Goal: Task Accomplishment & Management: Complete application form

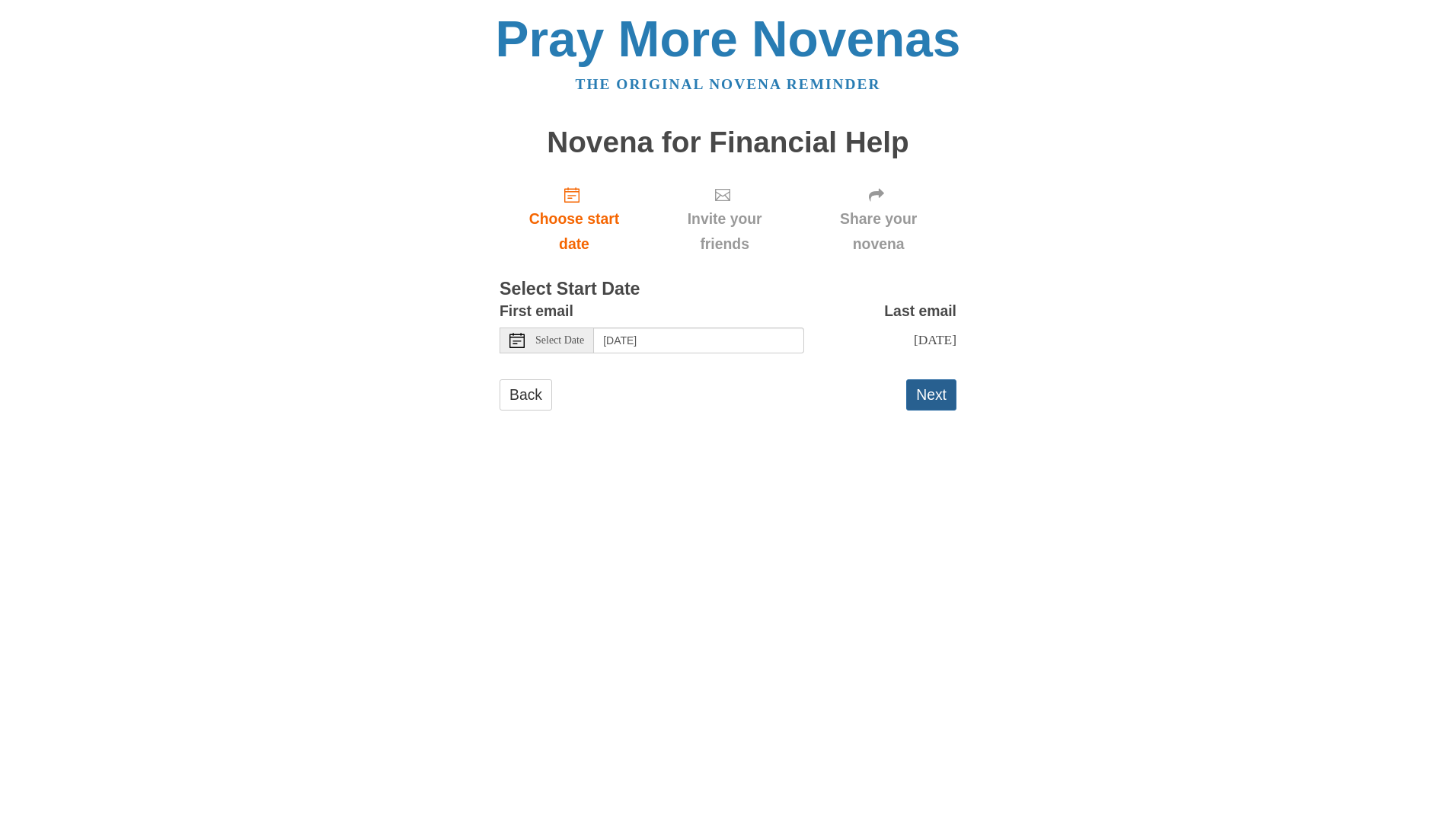
click at [932, 411] on button "Next" at bounding box center [931, 395] width 50 height 31
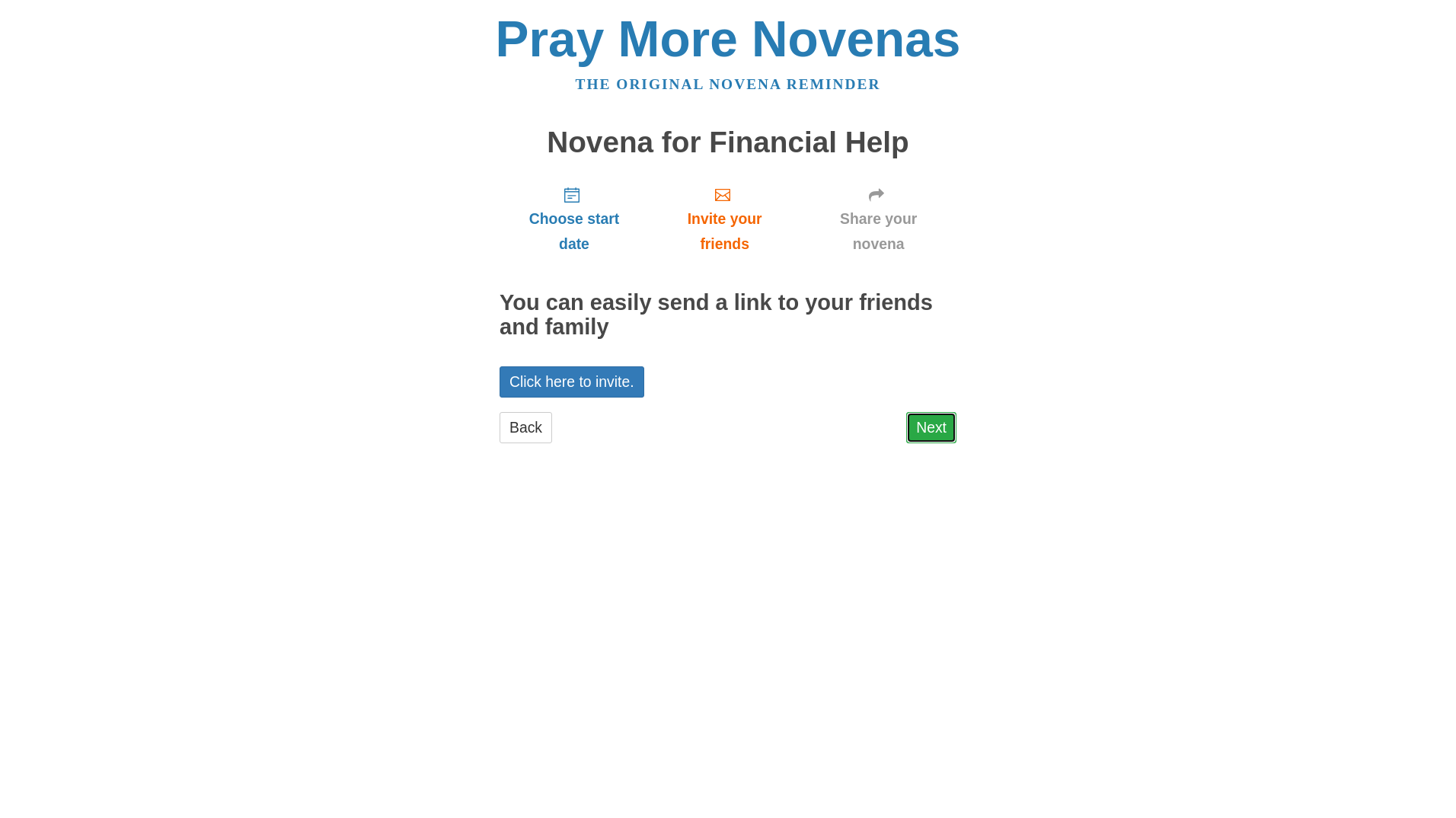
click at [929, 424] on link "Next" at bounding box center [931, 427] width 50 height 31
